Goal: Task Accomplishment & Management: Manage account settings

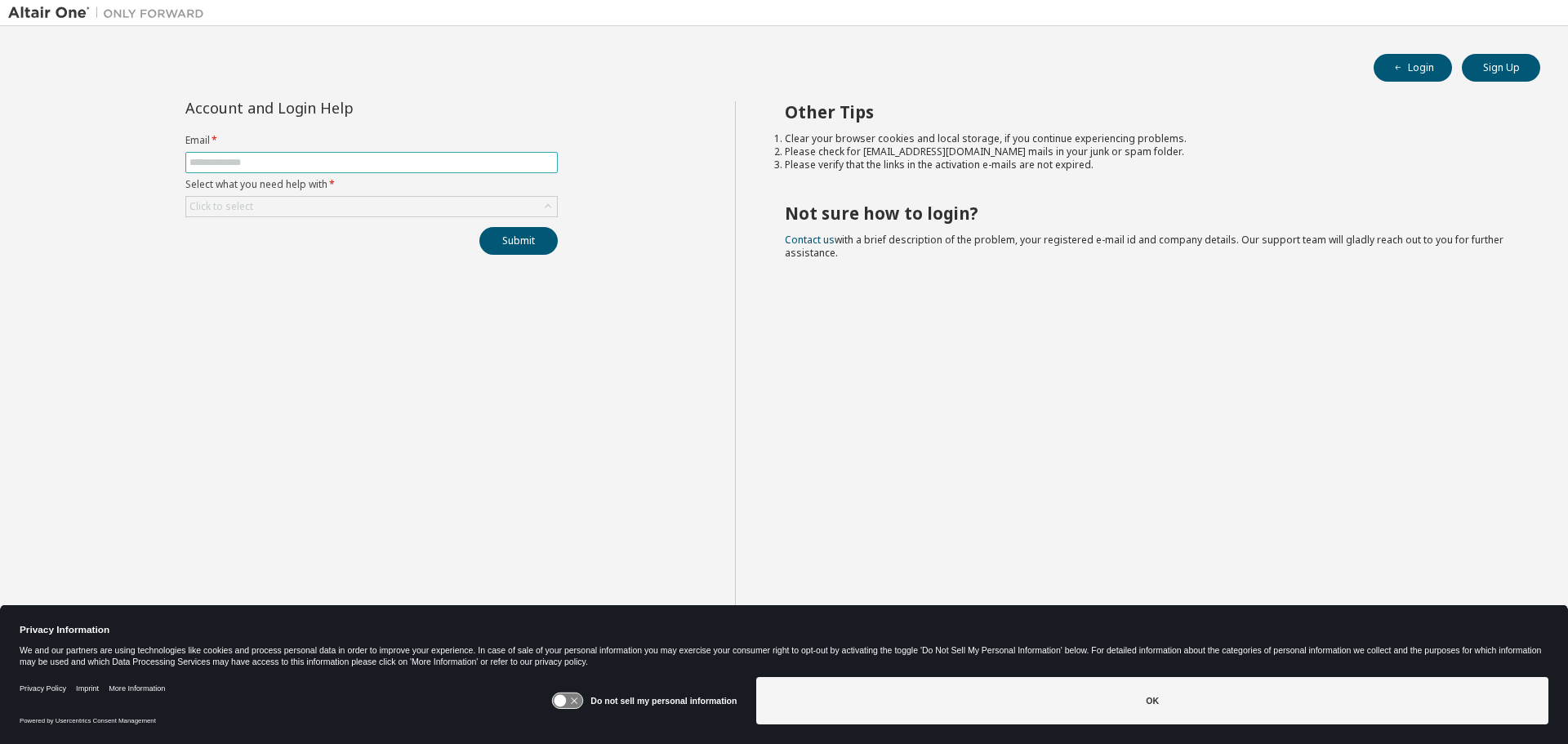
click at [454, 166] on input "text" at bounding box center [371, 162] width 364 height 13
type input "**********"
click at [324, 204] on div "Click to select" at bounding box center [371, 206] width 370 height 20
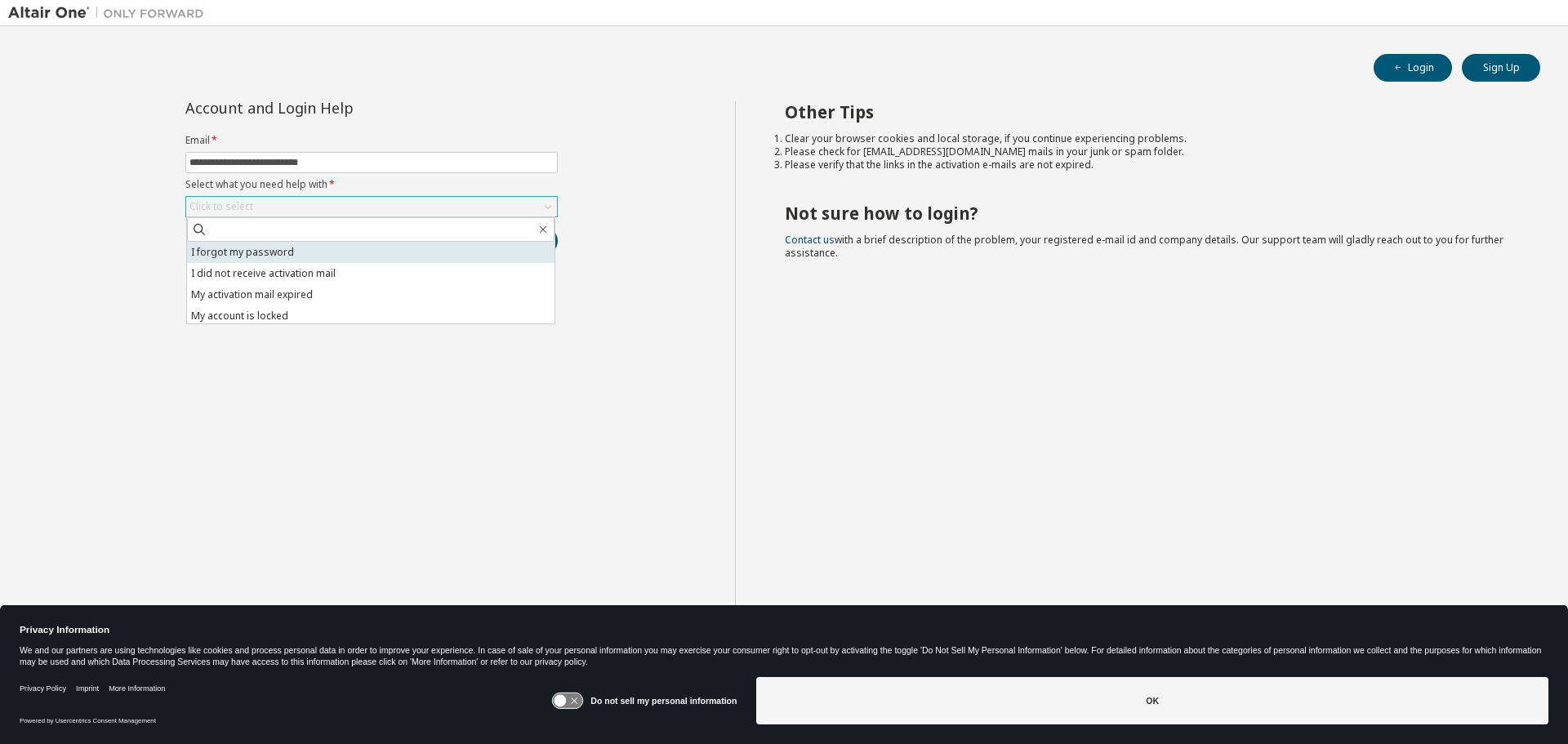
click at [262, 247] on li "I forgot my password" at bounding box center [370, 253] width 367 height 22
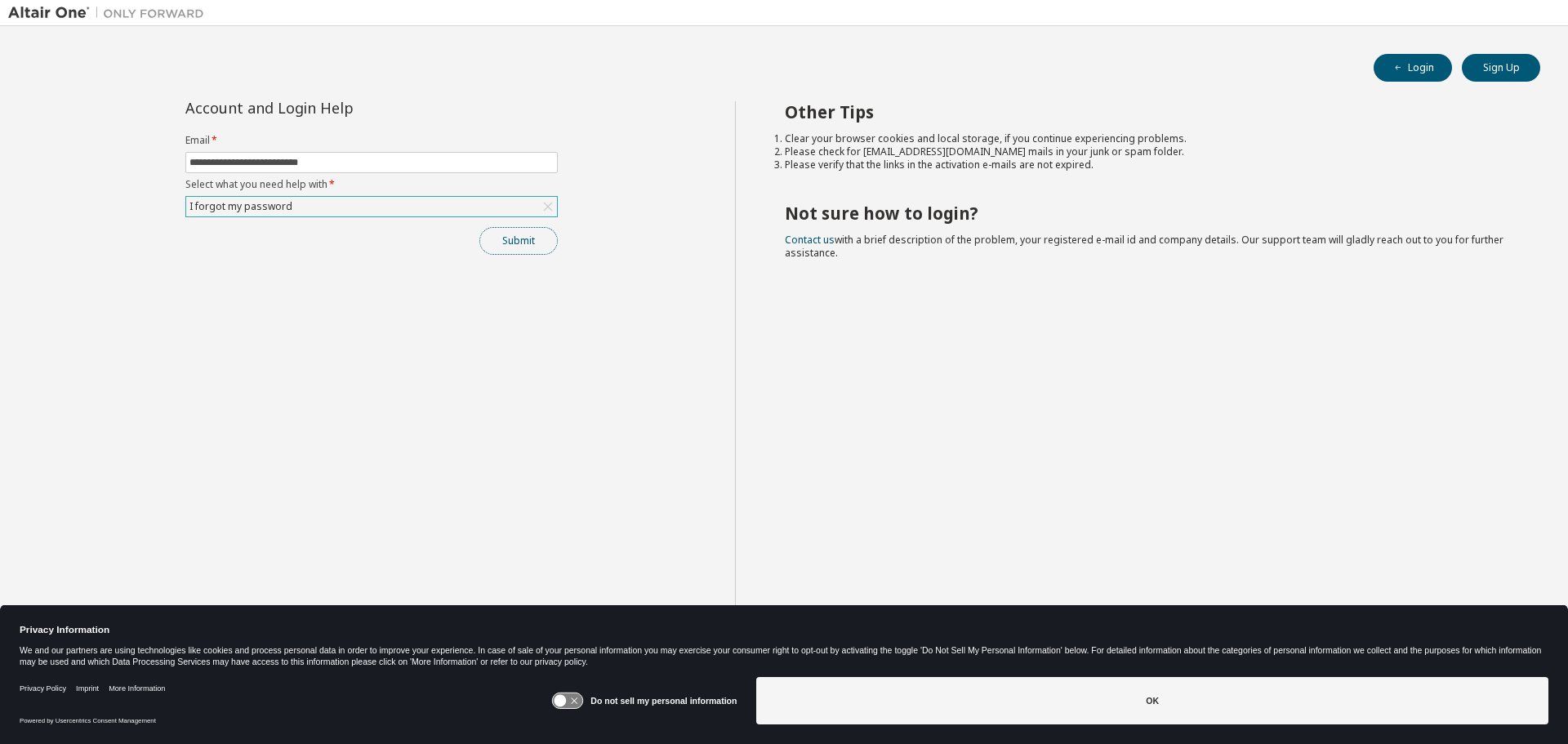
click at [508, 239] on button "Submit" at bounding box center [518, 241] width 78 height 28
click at [504, 241] on button "Submit" at bounding box center [518, 241] width 78 height 28
click at [812, 240] on link "Contact us" at bounding box center [810, 240] width 50 height 14
